Goal: Navigation & Orientation: Go to known website

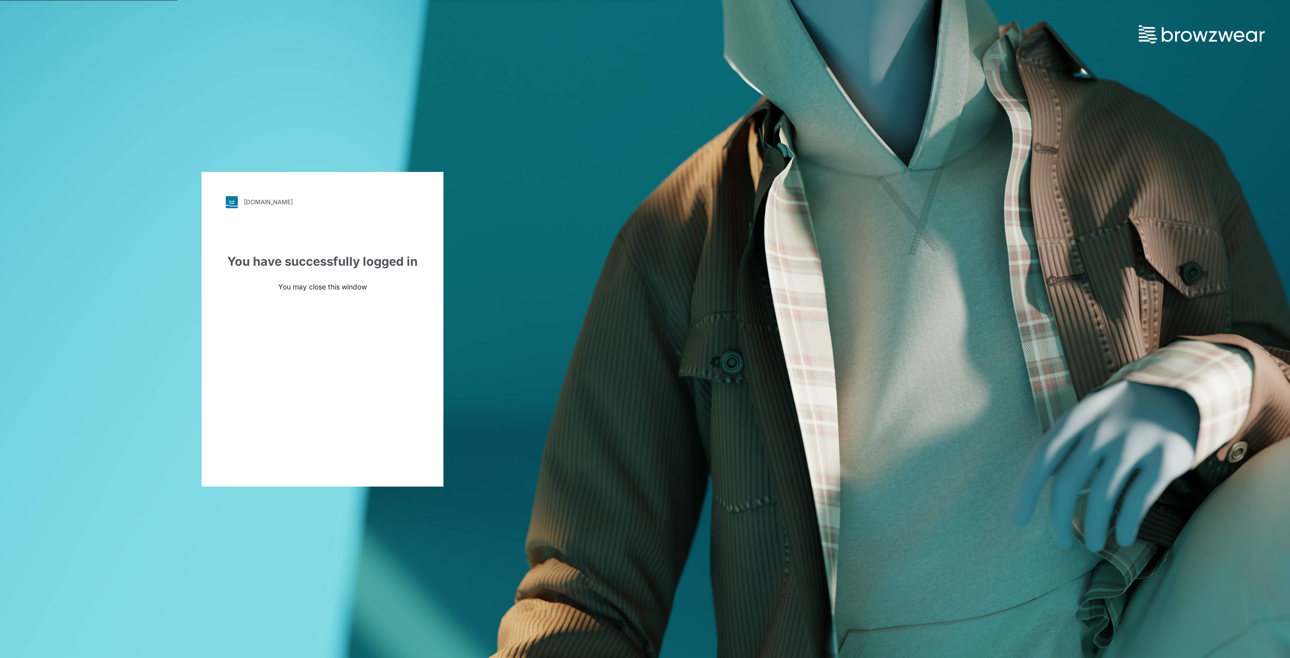
click at [251, 167] on p "You may close this window" at bounding box center [322, 286] width 193 height 11
click at [251, 167] on div "You have successfully logged in" at bounding box center [322, 261] width 193 height 18
click at [251, 167] on div "You have successfully logged in You may close this window" at bounding box center [322, 271] width 193 height 39
click at [251, 167] on div "You have successfully logged in" at bounding box center [322, 261] width 193 height 18
click at [251, 144] on div "cscbrands.stylezone.com Loading... You have successfully logged in You may clos…" at bounding box center [322, 329] width 645 height 658
